Goal: Transaction & Acquisition: Purchase product/service

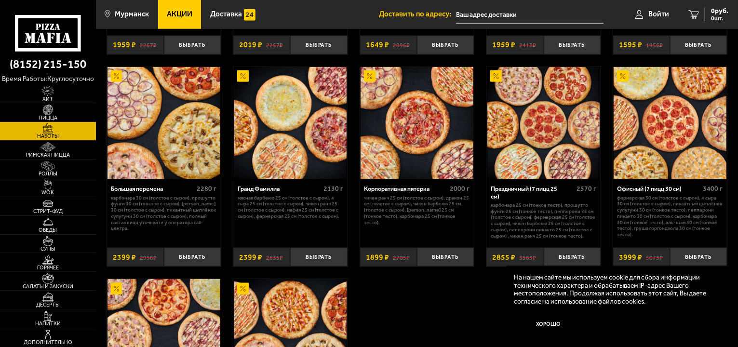
scroll to position [1205, 0]
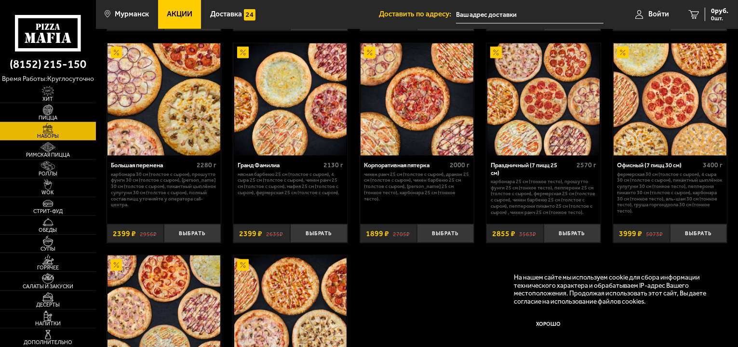
click at [402, 135] on img at bounding box center [416, 99] width 113 height 113
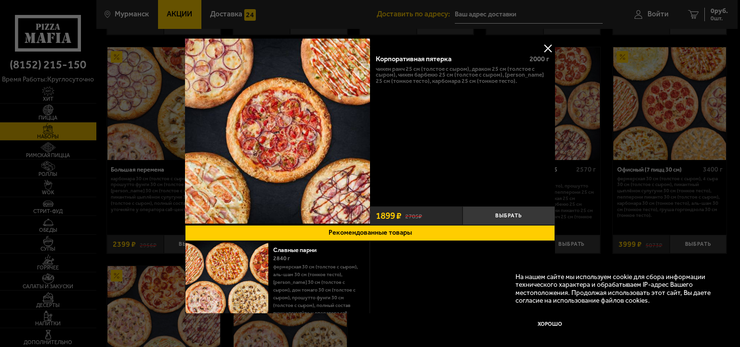
click at [543, 45] on button at bounding box center [548, 48] width 14 height 14
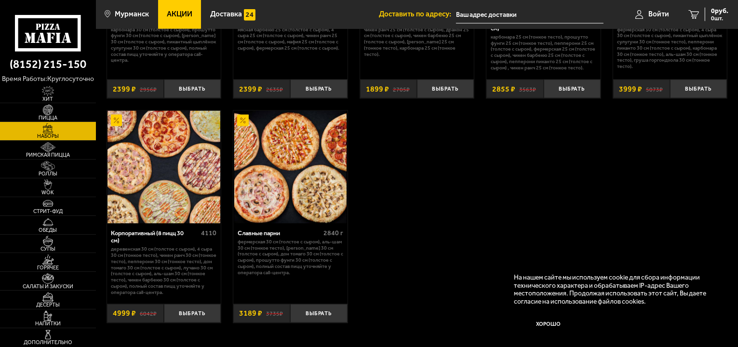
scroll to position [1205, 0]
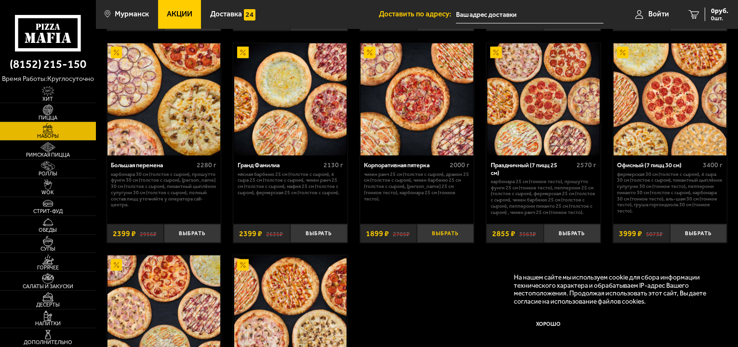
click at [447, 236] on button "Выбрать" at bounding box center [445, 233] width 57 height 19
click at [412, 93] on img at bounding box center [416, 99] width 113 height 113
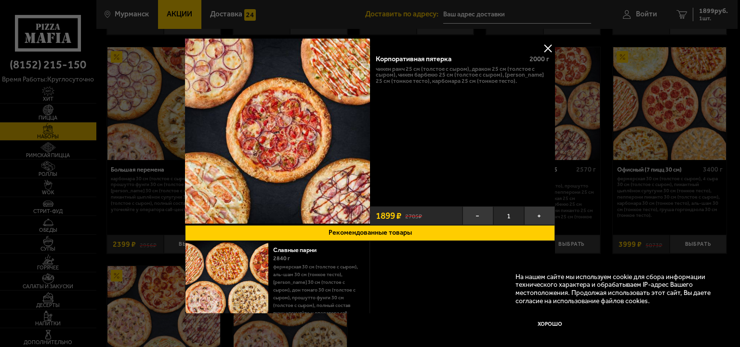
click at [543, 47] on button at bounding box center [548, 48] width 14 height 14
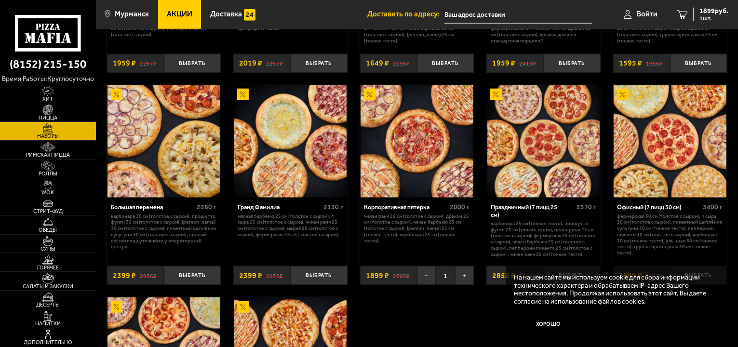
scroll to position [1156, 0]
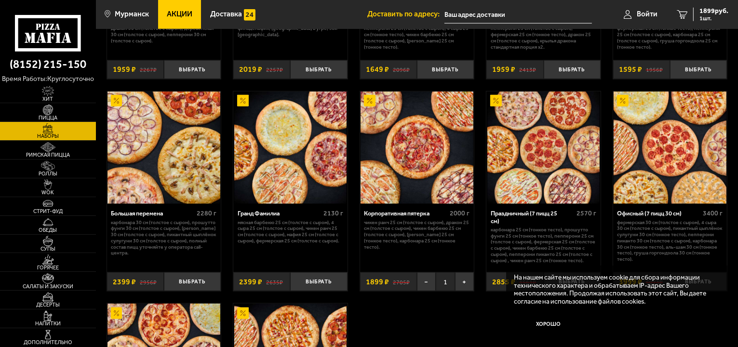
click at [439, 166] on img at bounding box center [416, 148] width 113 height 113
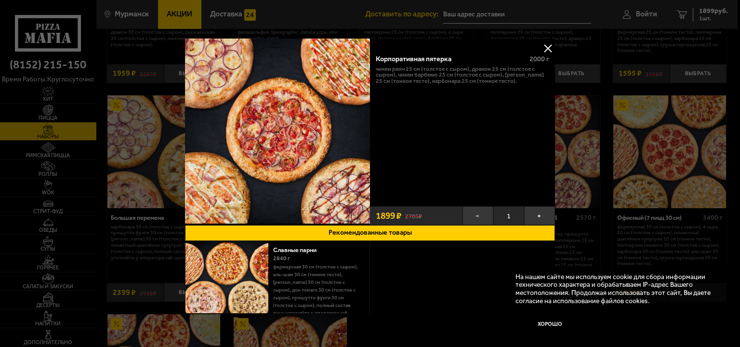
click at [545, 51] on button at bounding box center [548, 48] width 14 height 14
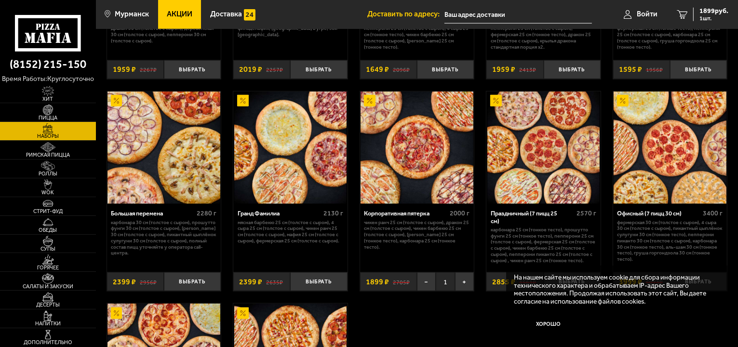
click at [293, 166] on img at bounding box center [290, 148] width 113 height 113
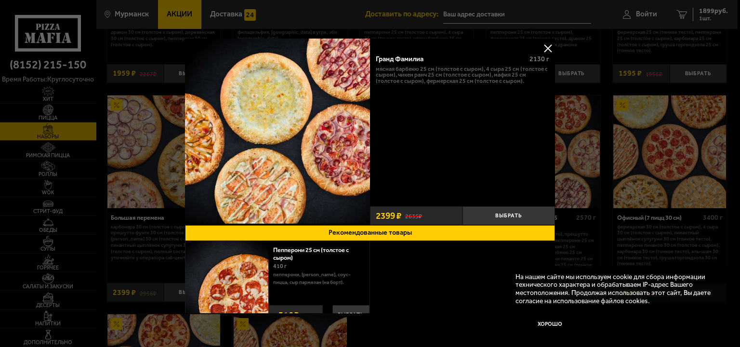
click at [545, 50] on button at bounding box center [548, 48] width 14 height 14
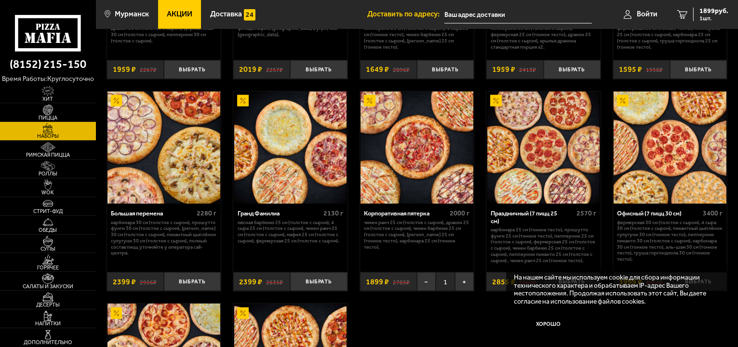
click at [166, 186] on img at bounding box center [163, 148] width 113 height 113
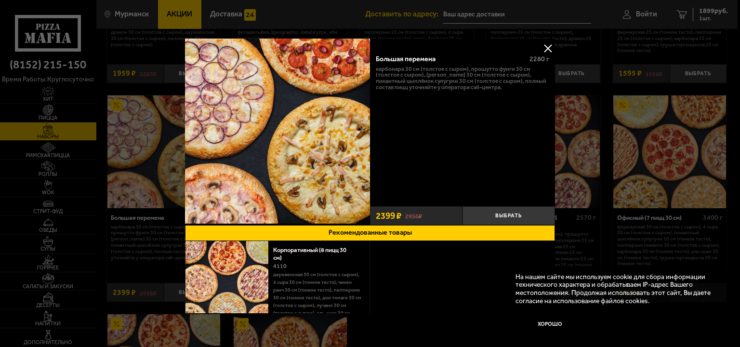
click at [542, 45] on button at bounding box center [548, 48] width 14 height 14
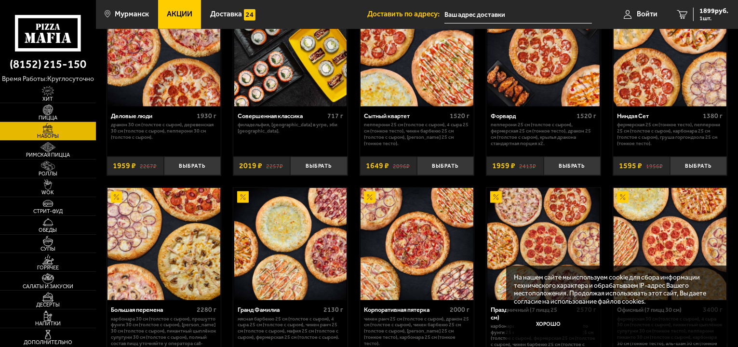
scroll to position [1156, 0]
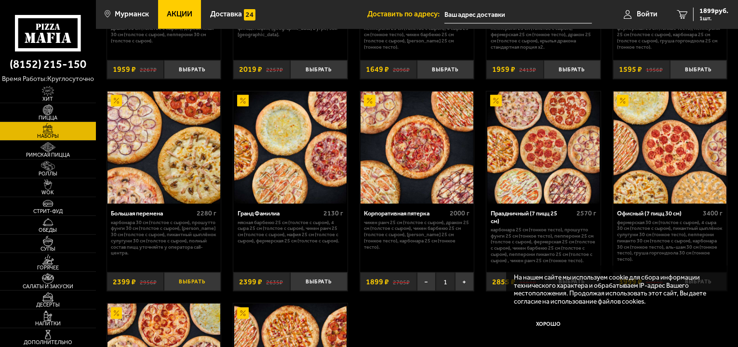
click at [195, 284] on button "Выбрать" at bounding box center [192, 281] width 57 height 19
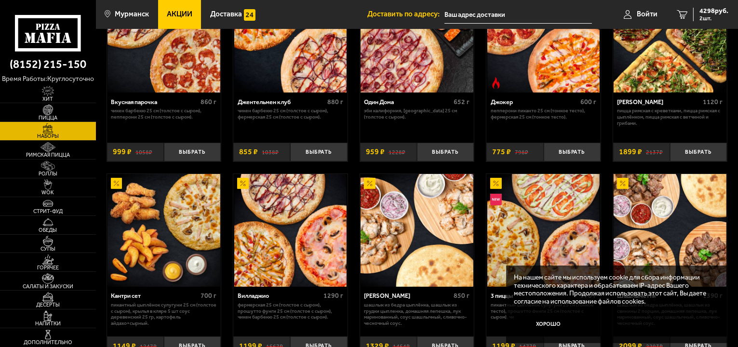
scroll to position [48, 0]
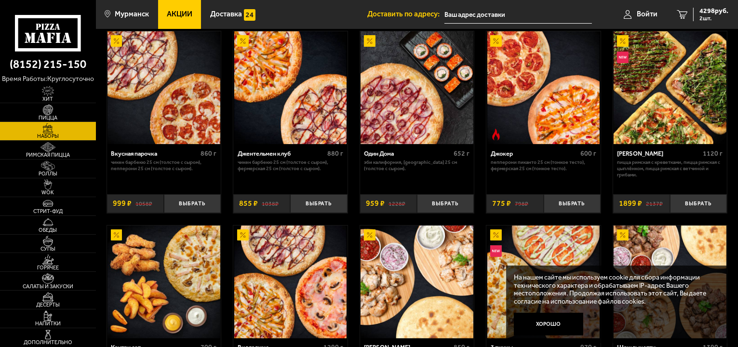
click at [665, 102] on img at bounding box center [669, 87] width 113 height 113
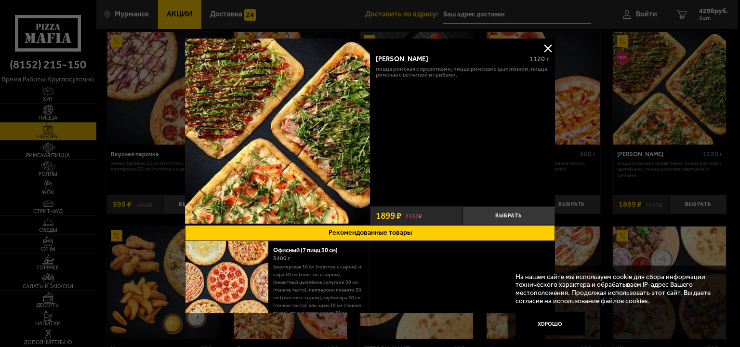
click at [544, 45] on button at bounding box center [548, 48] width 14 height 14
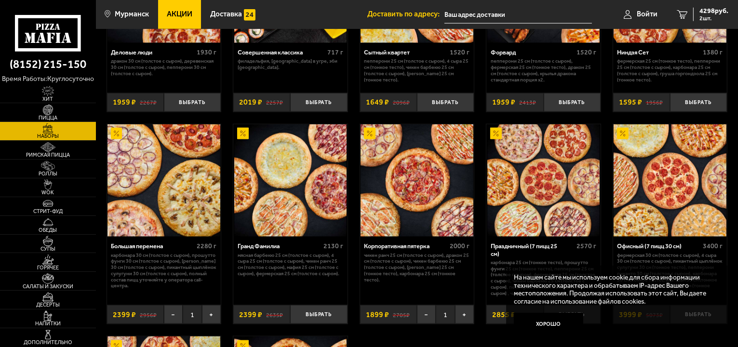
scroll to position [1156, 0]
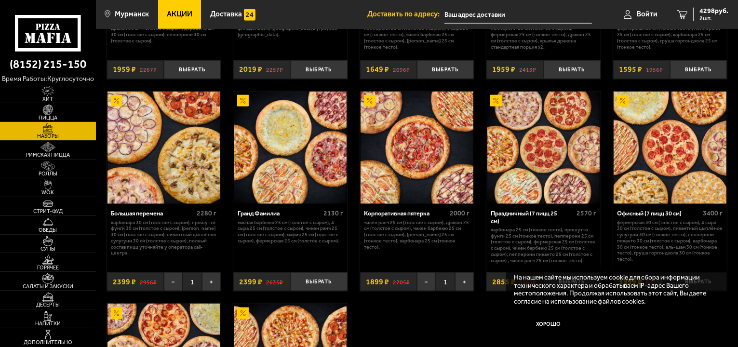
click at [189, 160] on img at bounding box center [163, 148] width 113 height 113
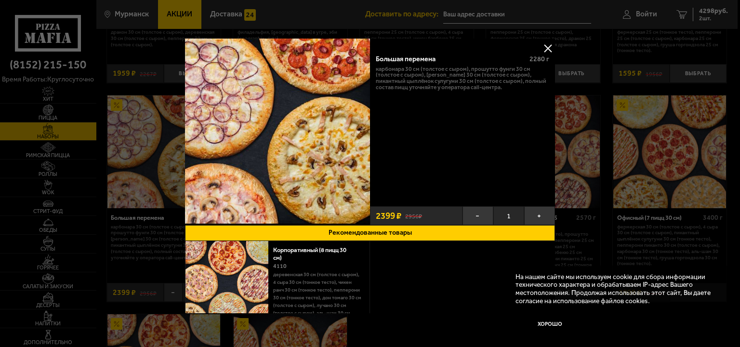
click at [542, 45] on button at bounding box center [548, 48] width 14 height 14
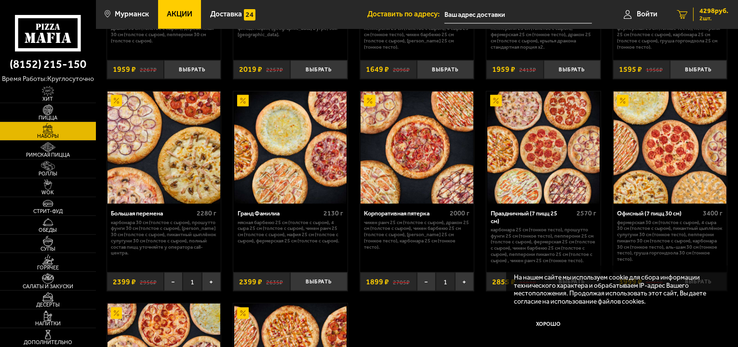
click at [709, 17] on span "2 шт." at bounding box center [713, 18] width 29 height 6
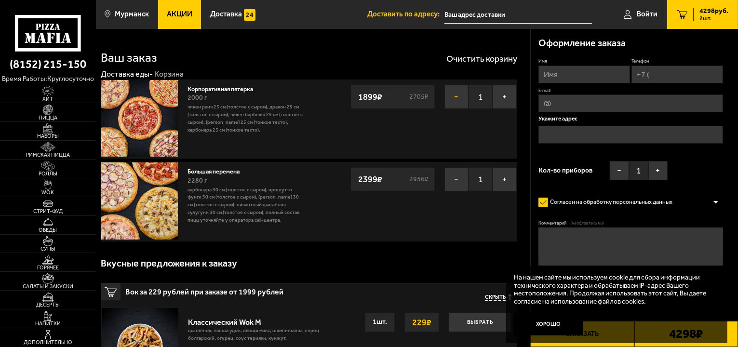
click at [455, 95] on button "−" at bounding box center [456, 97] width 24 height 24
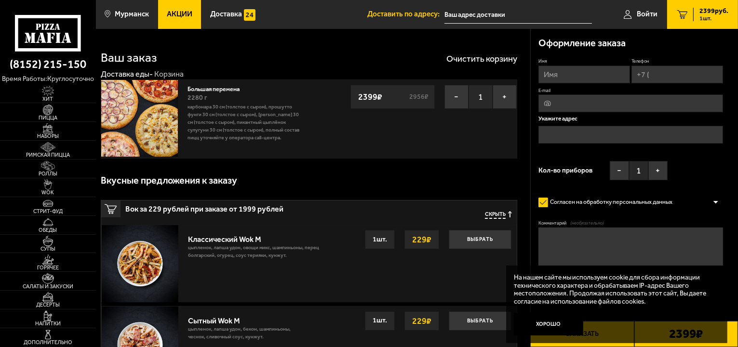
click at [660, 76] on input "Телефон" at bounding box center [677, 75] width 92 height 18
click at [651, 78] on input "Телефон" at bounding box center [677, 75] width 92 height 18
type input "[PHONE_NUMBER]"
click at [572, 103] on input "E-mail" at bounding box center [630, 104] width 185 height 18
click at [557, 103] on input "E-mail" at bounding box center [630, 104] width 185 height 18
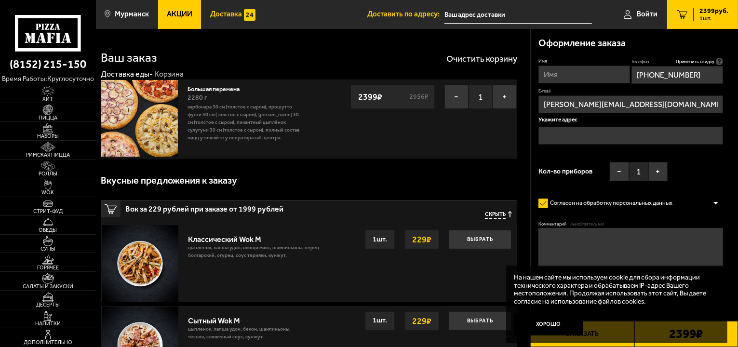
type input "[PERSON_NAME][EMAIL_ADDRESS][DOMAIN_NAME]"
click at [567, 135] on input "text" at bounding box center [630, 136] width 185 height 18
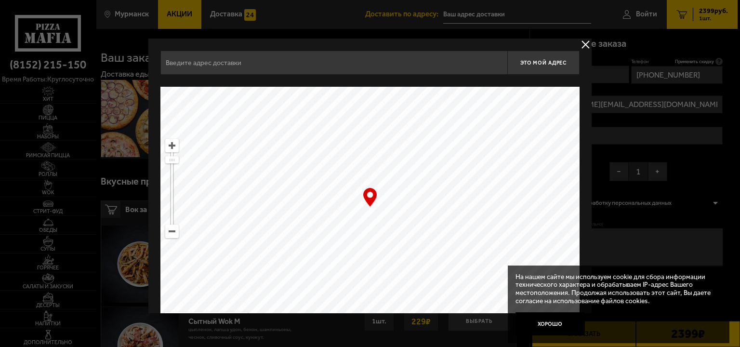
click at [249, 67] on input "text" at bounding box center [333, 63] width 347 height 24
type input "g"
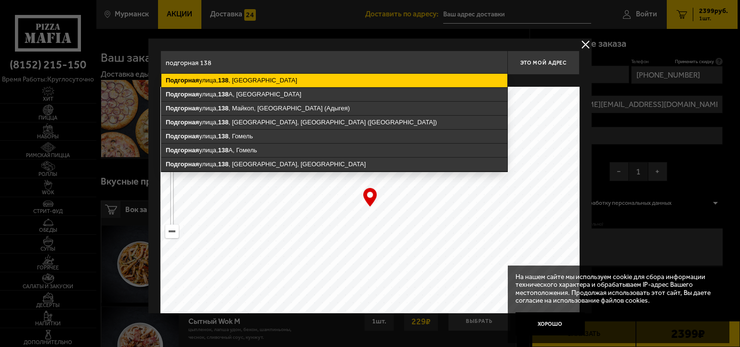
click at [271, 82] on ymaps "[STREET_ADDRESS]" at bounding box center [334, 80] width 346 height 13
type input "[STREET_ADDRESS]"
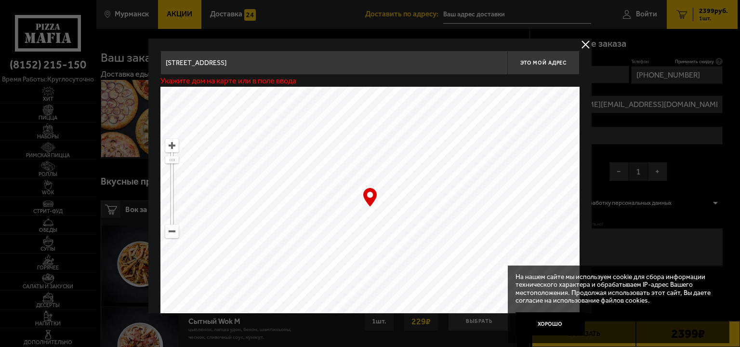
type input "[STREET_ADDRESS]"
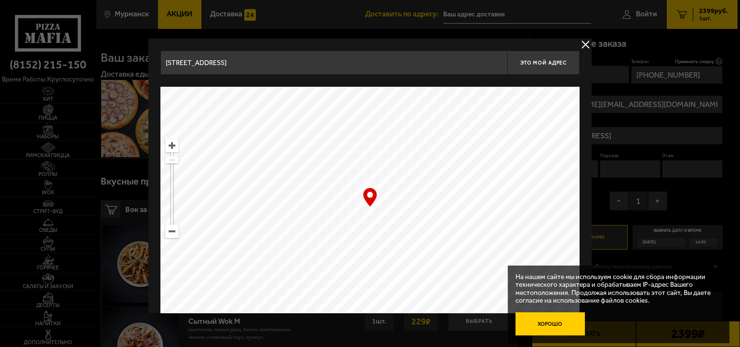
click at [534, 323] on button "Хорошо" at bounding box center [550, 323] width 69 height 23
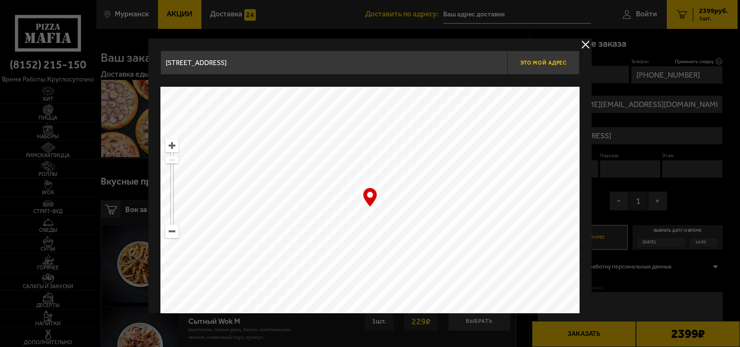
click at [547, 65] on span "Это мой адрес" at bounding box center [543, 63] width 46 height 6
type input "[STREET_ADDRESS]"
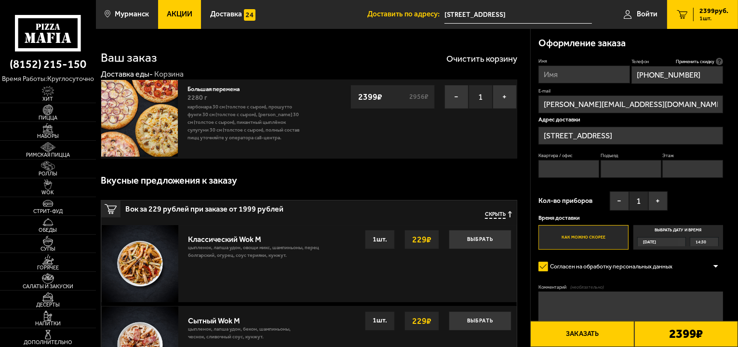
click at [578, 171] on input "Квартира / офис" at bounding box center [568, 169] width 61 height 18
click at [563, 171] on input "Квартира / офис" at bounding box center [568, 169] width 61 height 18
click at [625, 176] on input "Подъезд" at bounding box center [630, 169] width 61 height 18
type input "1"
click at [676, 176] on input "Этаж" at bounding box center [692, 169] width 61 height 18
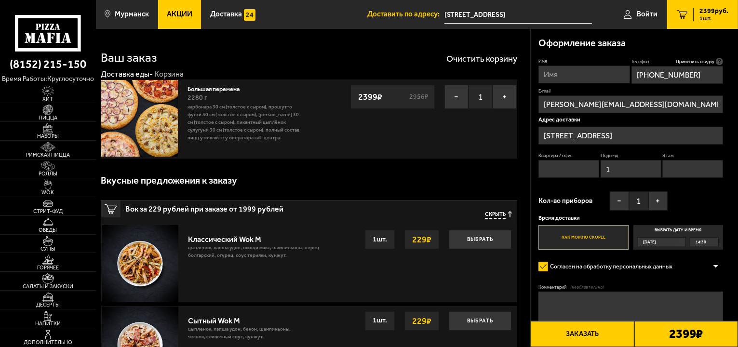
click at [677, 171] on input "Этаж" at bounding box center [692, 169] width 61 height 18
type input "1"
click at [567, 172] on input "Квартира / офис" at bounding box center [568, 169] width 61 height 18
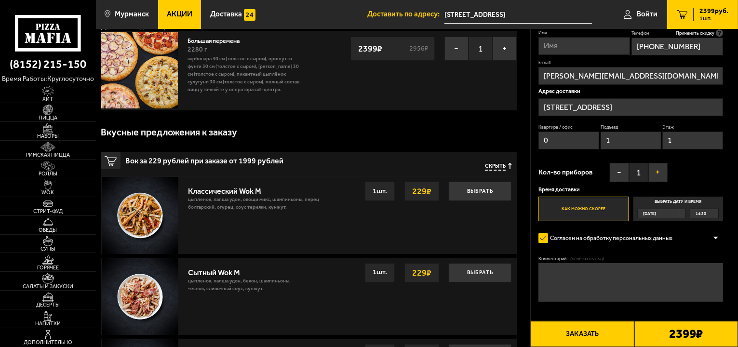
type input "0"
click at [660, 172] on button "+" at bounding box center [657, 171] width 19 height 19
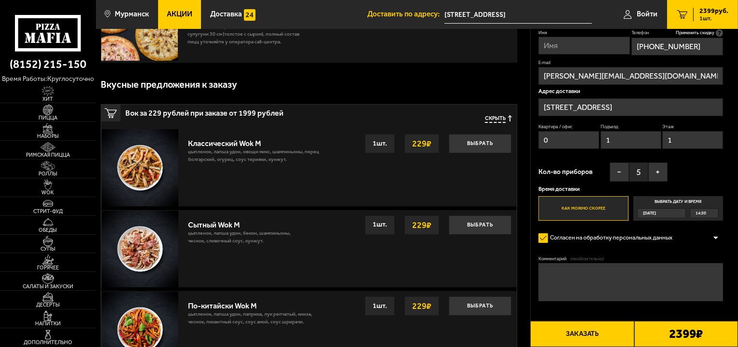
scroll to position [96, 0]
click at [663, 212] on div "[DATE]" at bounding box center [657, 213] width 40 height 9
click at [0, 0] on input "Выбрать дату и время [DATE] 14:30" at bounding box center [0, 0] width 0 height 0
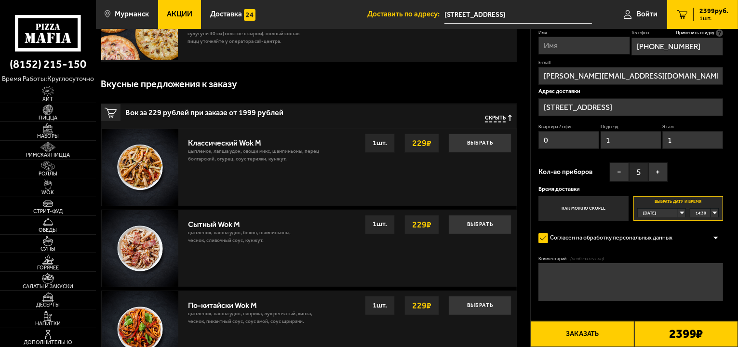
click at [701, 213] on span "14:30" at bounding box center [700, 213] width 11 height 9
click at [700, 261] on span "15:30" at bounding box center [701, 260] width 11 height 9
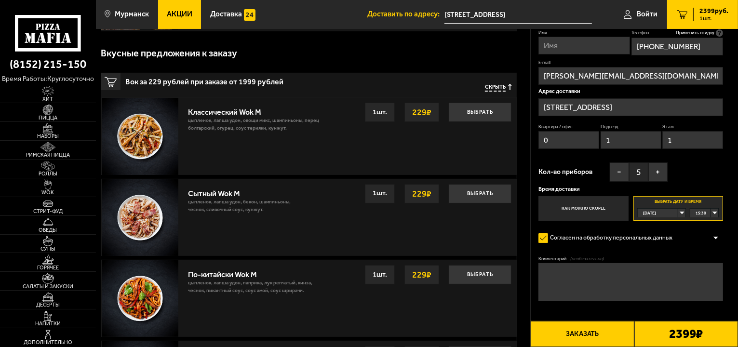
scroll to position [145, 0]
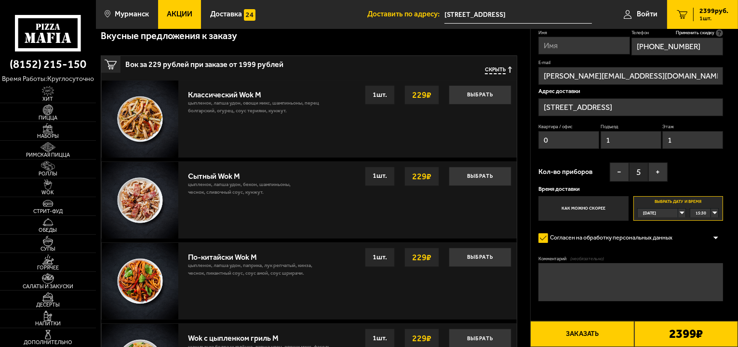
click at [601, 276] on textarea "Комментарий (необязательно)" at bounding box center [630, 282] width 185 height 39
click at [715, 213] on div "15:30" at bounding box center [704, 213] width 28 height 9
click at [702, 280] on span "16:00" at bounding box center [701, 279] width 11 height 9
click at [717, 214] on div "16:00" at bounding box center [704, 213] width 28 height 9
click at [703, 270] on span "15:45" at bounding box center [701, 269] width 11 height 9
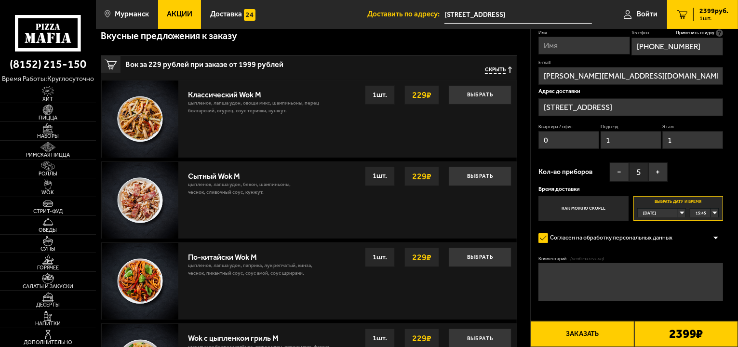
click at [602, 278] on textarea "Комментарий (необязательно)" at bounding box center [630, 282] width 185 height 39
type textarea "в"
click at [542, 271] on textarea "Можно въезжать за ворота" at bounding box center [630, 282] width 185 height 39
click at [648, 272] on textarea "Доставке Можно въезжать за ворота" at bounding box center [630, 282] width 185 height 39
click at [574, 269] on textarea "Доставке Можно въезжать за ворота , сдание" at bounding box center [630, 282] width 185 height 39
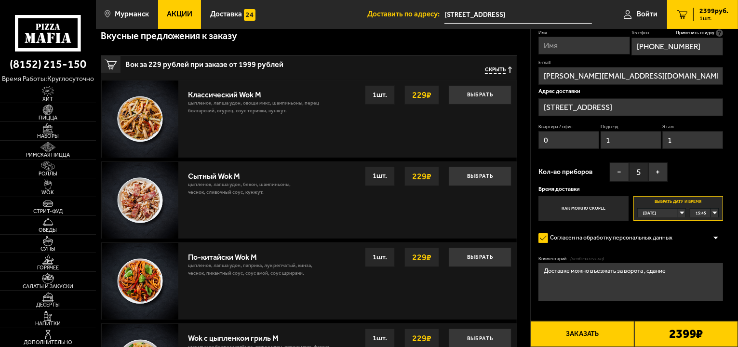
click at [677, 272] on textarea "Доставке можно въезжать за ворота , сдание" at bounding box center [630, 282] width 185 height 39
click at [686, 271] on textarea "Доставке можно въезжать за ворота , здание слева трехэтажное, окошко оперативно…" at bounding box center [630, 282] width 185 height 39
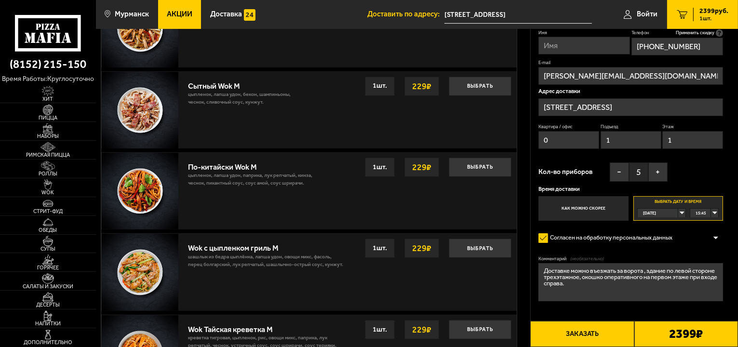
scroll to position [193, 0]
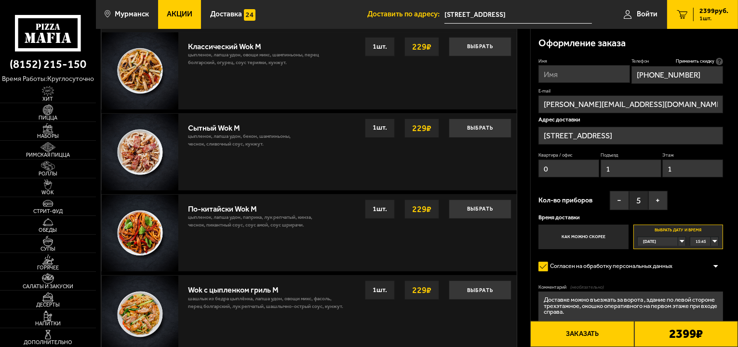
type textarea "Доставке можно въезжать за ворота , здание по левой стороне трехэтажное, окошко…"
click at [580, 239] on label "Как можно скорее" at bounding box center [583, 237] width 90 height 25
click at [0, 0] on input "Как можно скорее" at bounding box center [0, 0] width 0 height 0
click at [660, 236] on label "Выбрать дату и время [DATE] 15:45" at bounding box center [678, 237] width 90 height 25
click at [0, 0] on input "Выбрать дату и время [DATE] 15:45" at bounding box center [0, 0] width 0 height 0
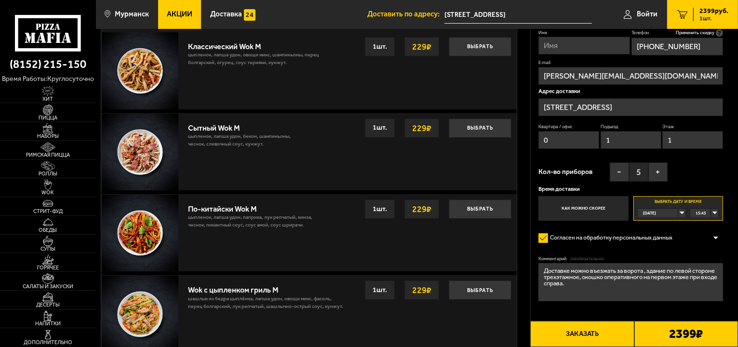
click at [719, 239] on div at bounding box center [715, 237] width 14 height 7
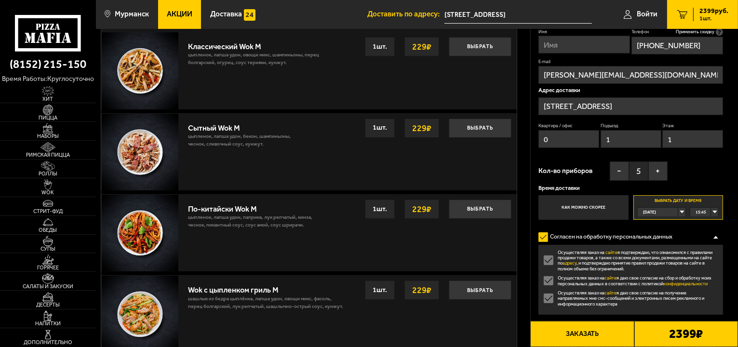
click at [718, 238] on div at bounding box center [715, 237] width 14 height 7
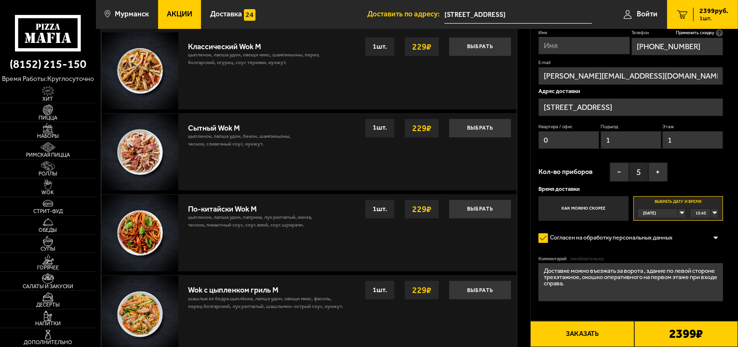
click at [594, 336] on button "Заказать" at bounding box center [582, 334] width 104 height 26
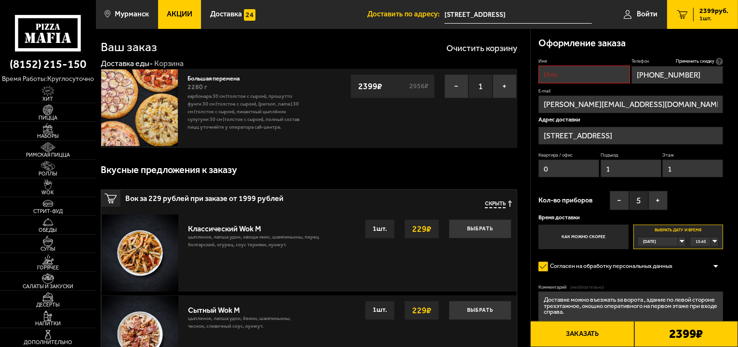
scroll to position [0, 0]
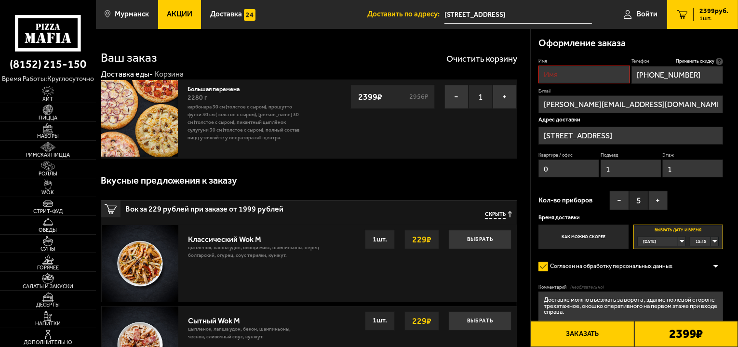
click at [565, 74] on input "Имя" at bounding box center [584, 75] width 92 height 18
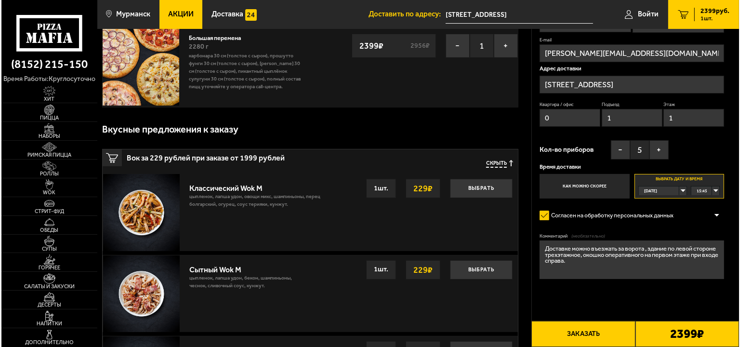
scroll to position [96, 0]
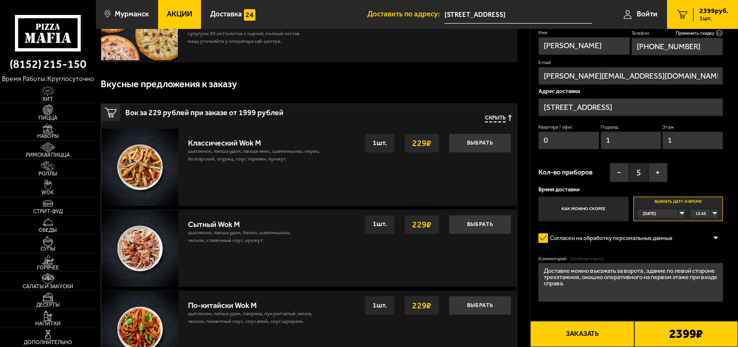
type input "[PERSON_NAME]"
click at [582, 334] on button "Заказать" at bounding box center [582, 334] width 104 height 26
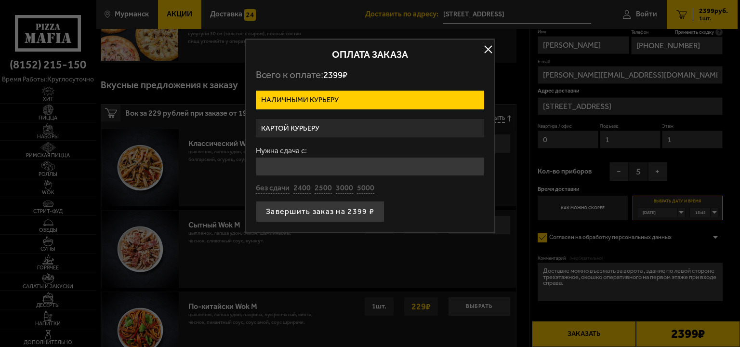
click at [319, 124] on label "Картой курьеру" at bounding box center [370, 128] width 228 height 19
click at [0, 0] on input "Картой курьеру" at bounding box center [0, 0] width 0 height 0
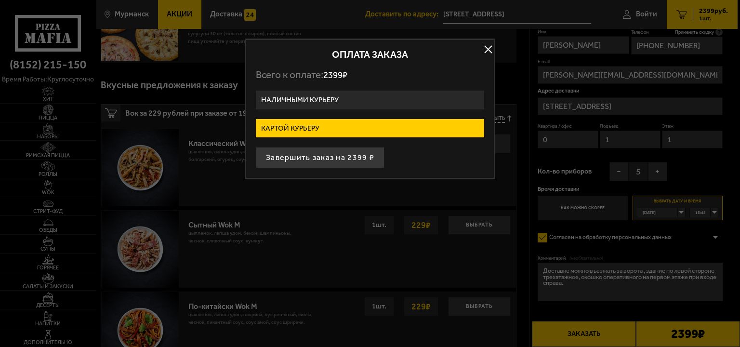
click at [300, 128] on label "Картой курьеру" at bounding box center [370, 128] width 228 height 19
click at [0, 0] on input "Картой курьеру" at bounding box center [0, 0] width 0 height 0
click at [302, 127] on label "Картой курьеру" at bounding box center [370, 128] width 228 height 19
click at [0, 0] on input "Картой курьеру" at bounding box center [0, 0] width 0 height 0
click at [295, 124] on label "Картой курьеру" at bounding box center [370, 128] width 228 height 19
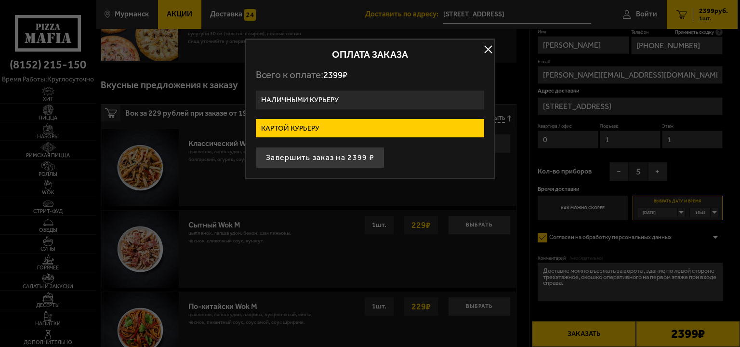
click at [0, 0] on input "Картой курьеру" at bounding box center [0, 0] width 0 height 0
click at [303, 129] on label "Картой курьеру" at bounding box center [370, 128] width 228 height 19
click at [0, 0] on input "Картой курьеру" at bounding box center [0, 0] width 0 height 0
click at [315, 154] on button "Завершить заказ на 2399 ₽" at bounding box center [320, 157] width 129 height 21
